Goal: Check status: Check status

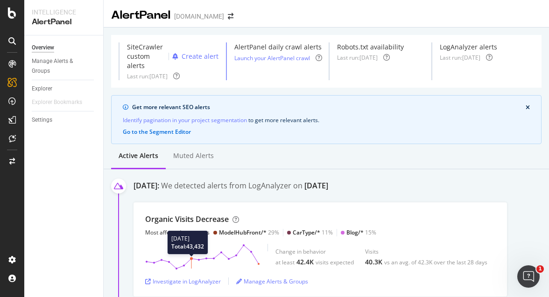
scroll to position [164, 0]
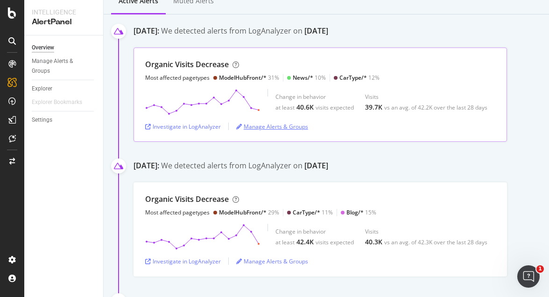
scroll to position [157, 0]
